Goal: Information Seeking & Learning: Understand process/instructions

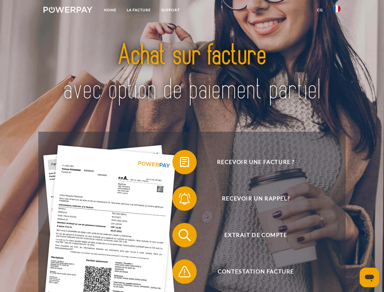
click at [68, 11] on img at bounding box center [67, 10] width 49 height 6
click at [337, 11] on img at bounding box center [336, 8] width 7 height 7
click at [320, 10] on link "CG" at bounding box center [320, 10] width 16 height 11
click at [180, 163] on span at bounding box center [175, 162] width 30 height 30
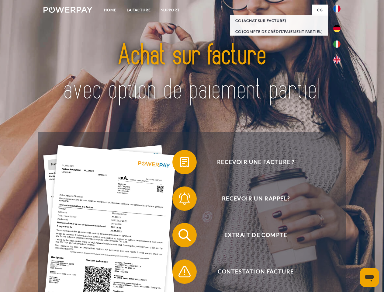
click at [180, 200] on div "Recevoir une facture ? Recevoir un rappel? Extrait de compte retour" at bounding box center [191, 253] width 307 height 243
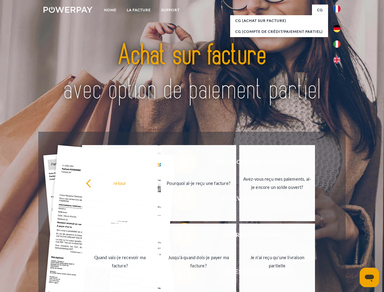
click at [180, 236] on link "Jusqu'à quand dois-je payer ma facture?" at bounding box center [199, 261] width 76 height 76
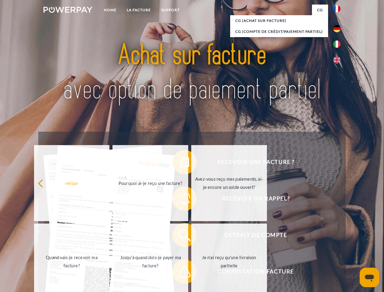
click at [180, 273] on span at bounding box center [175, 271] width 30 height 30
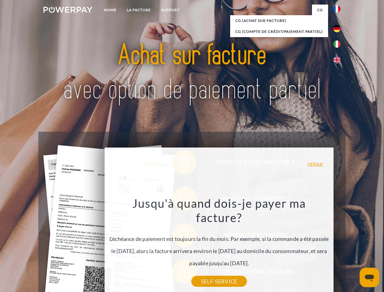
click at [369, 277] on icon "Ouvrir la fenêtre de messagerie" at bounding box center [369, 277] width 9 height 7
